Goal: Transaction & Acquisition: Purchase product/service

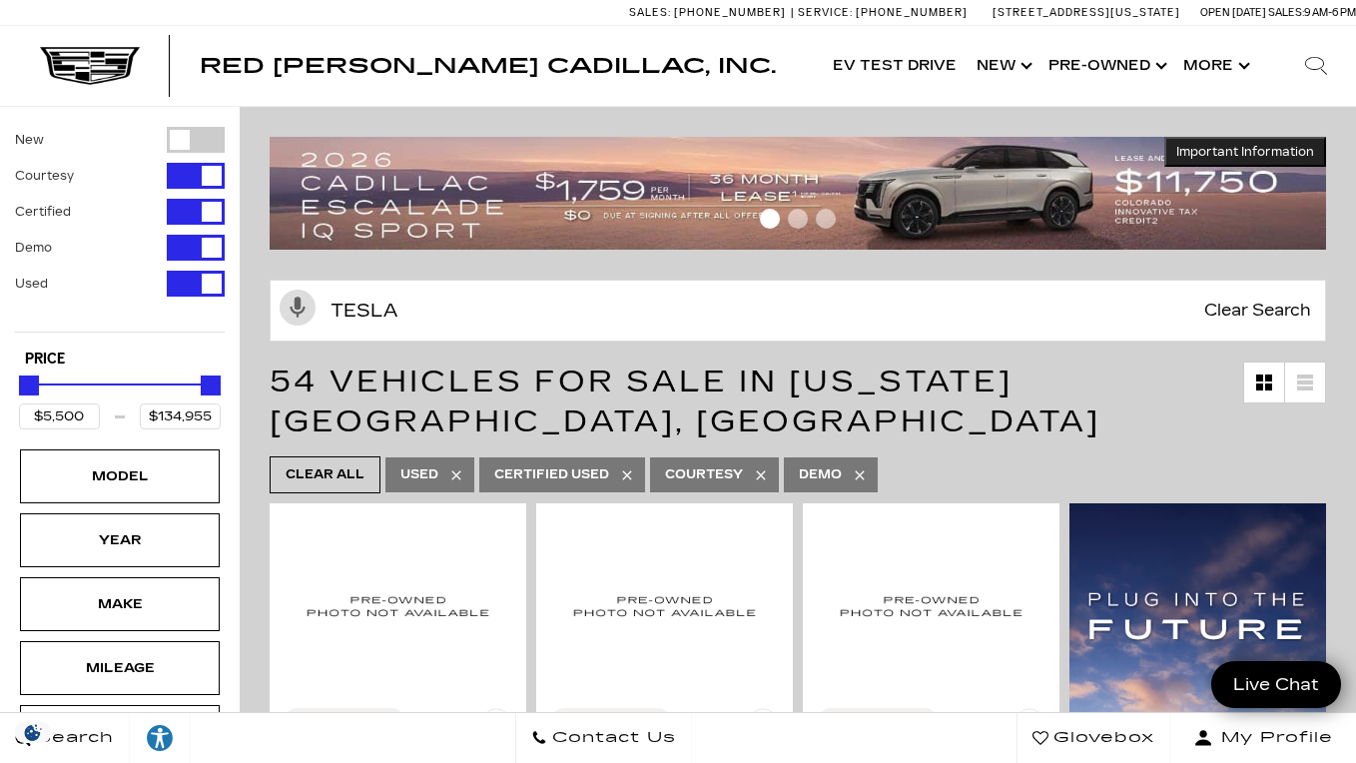
type input "tesla"
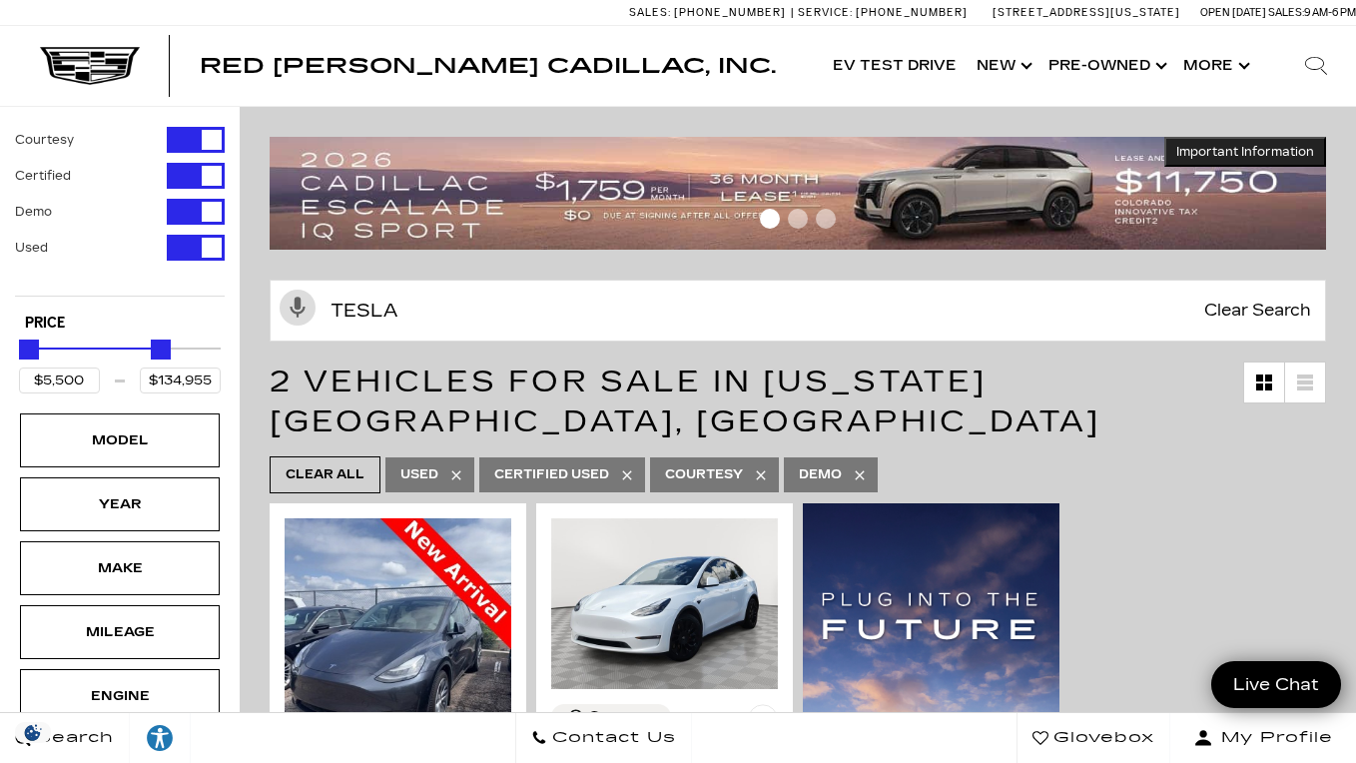
type input "$27,500"
type input "$28,189"
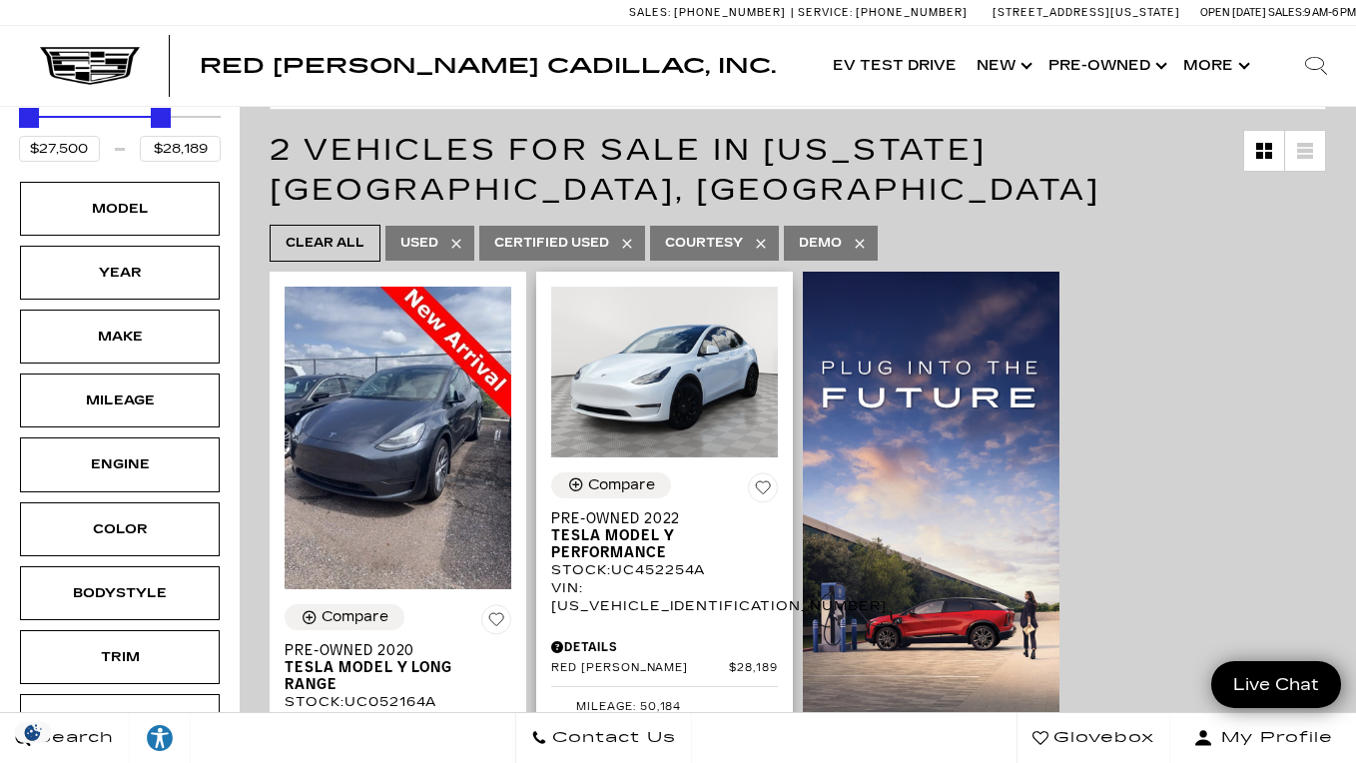
scroll to position [305, 0]
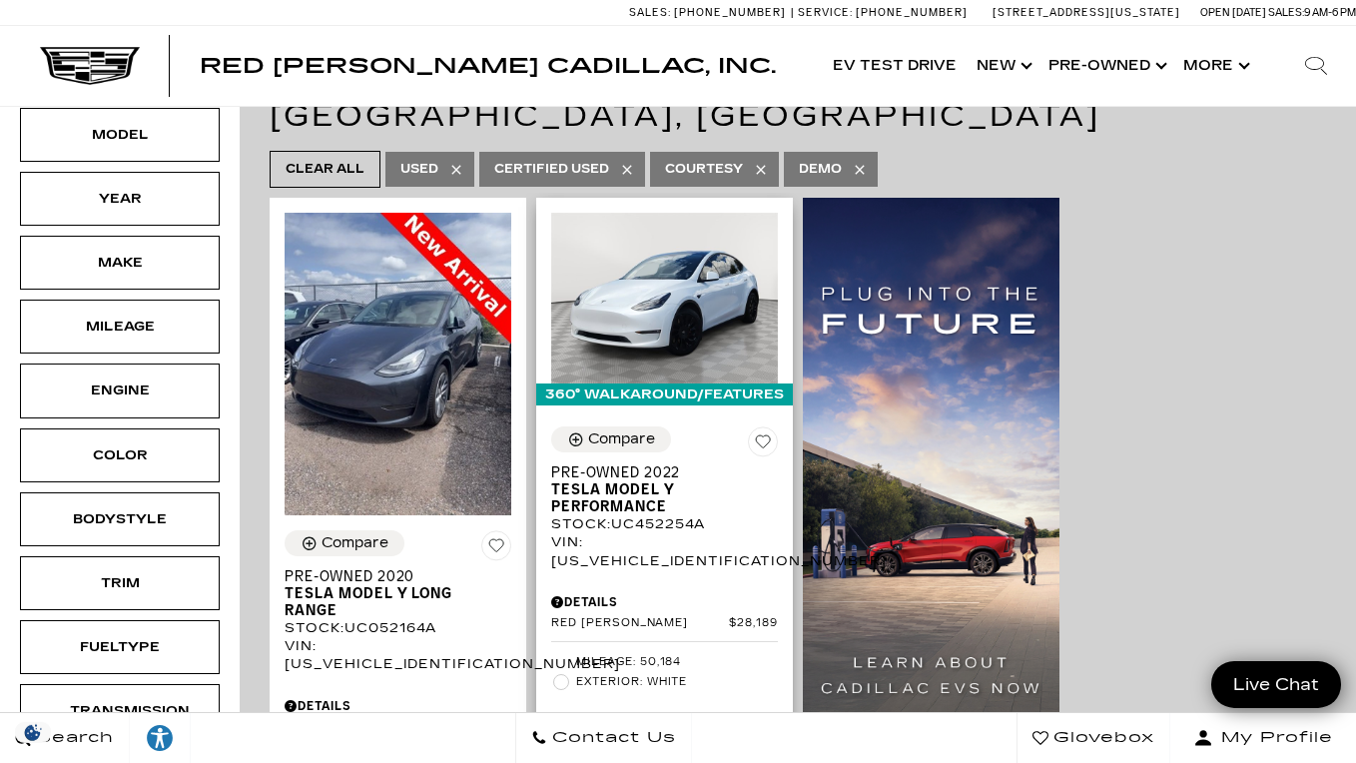
click at [636, 490] on span "Tesla Model Y Performance" at bounding box center [657, 498] width 212 height 34
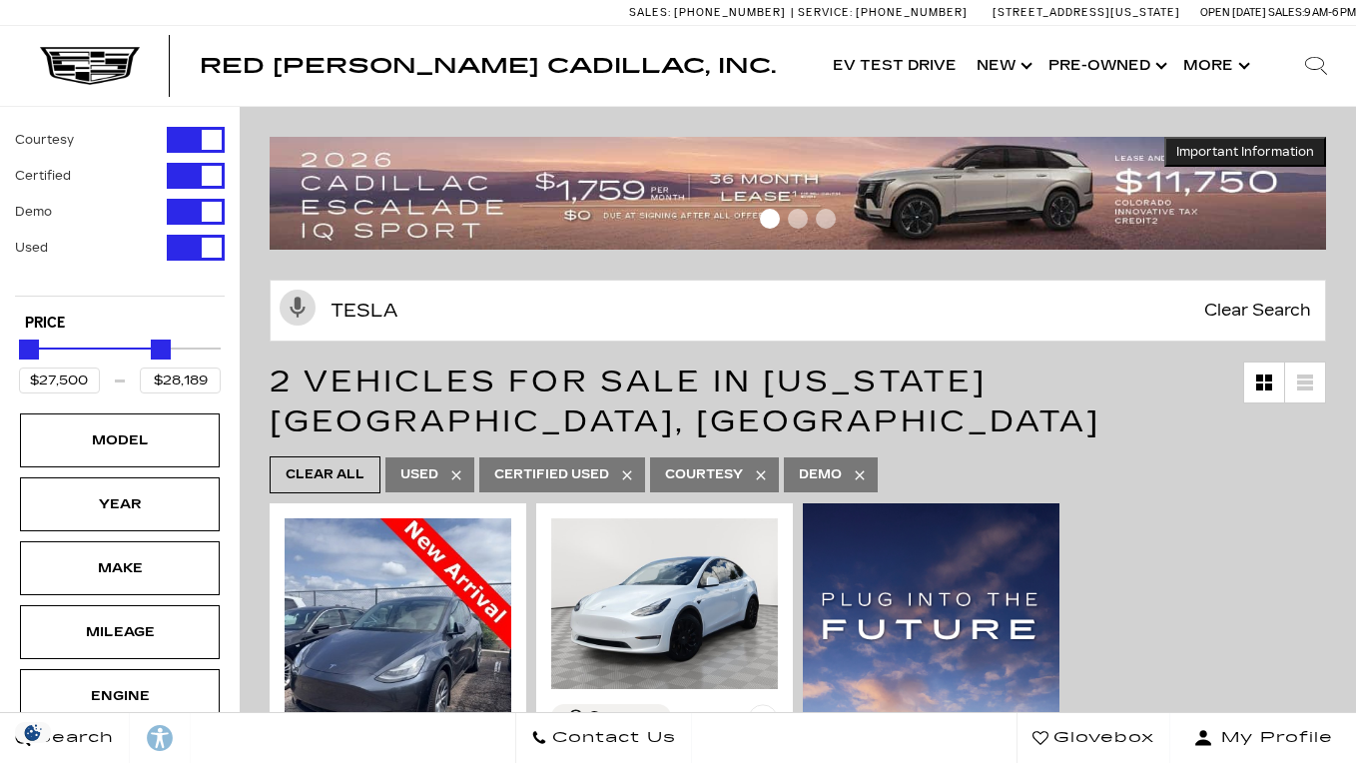
scroll to position [299, 0]
